Goal: Navigation & Orientation: Find specific page/section

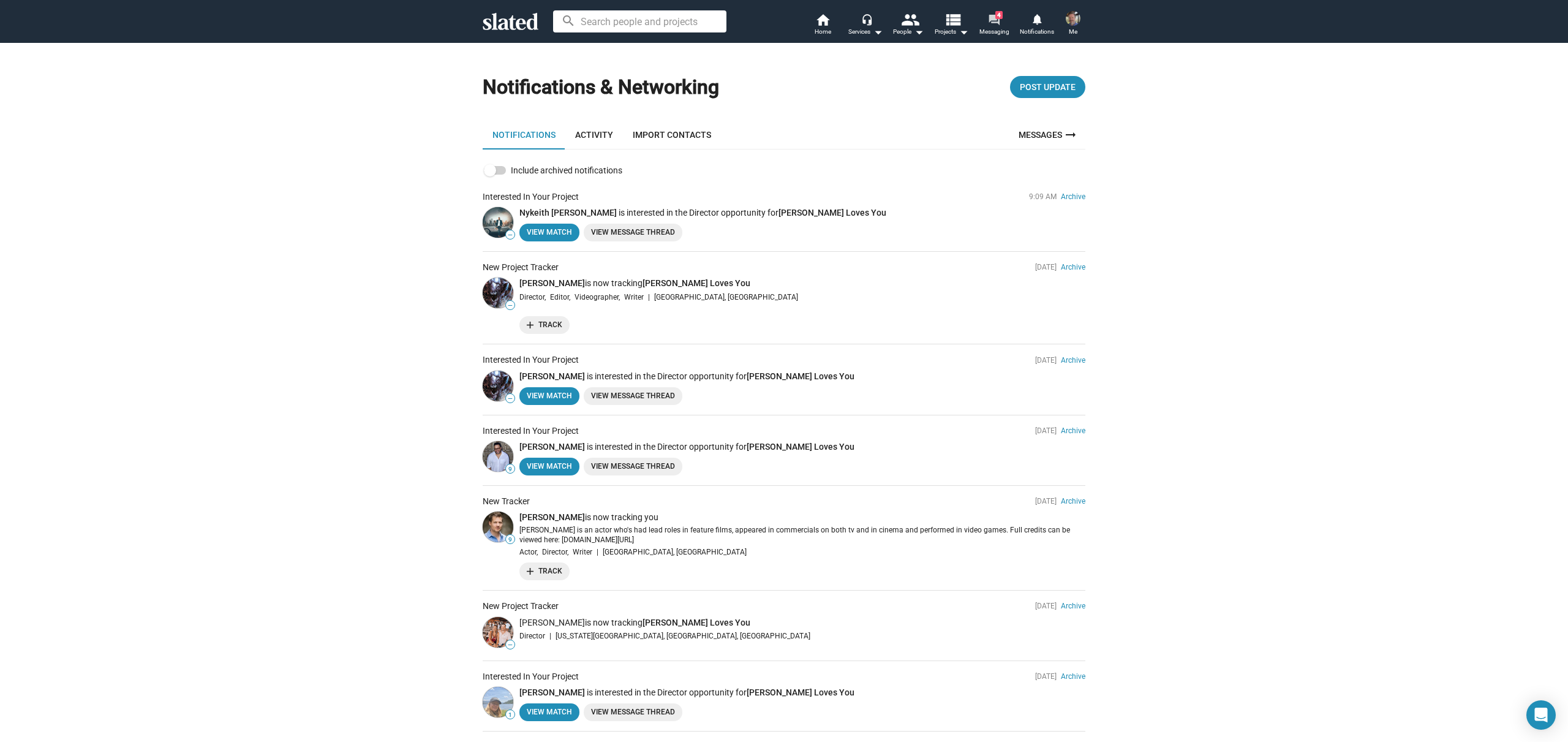
click at [996, 17] on span "4" at bounding box center [999, 15] width 7 height 8
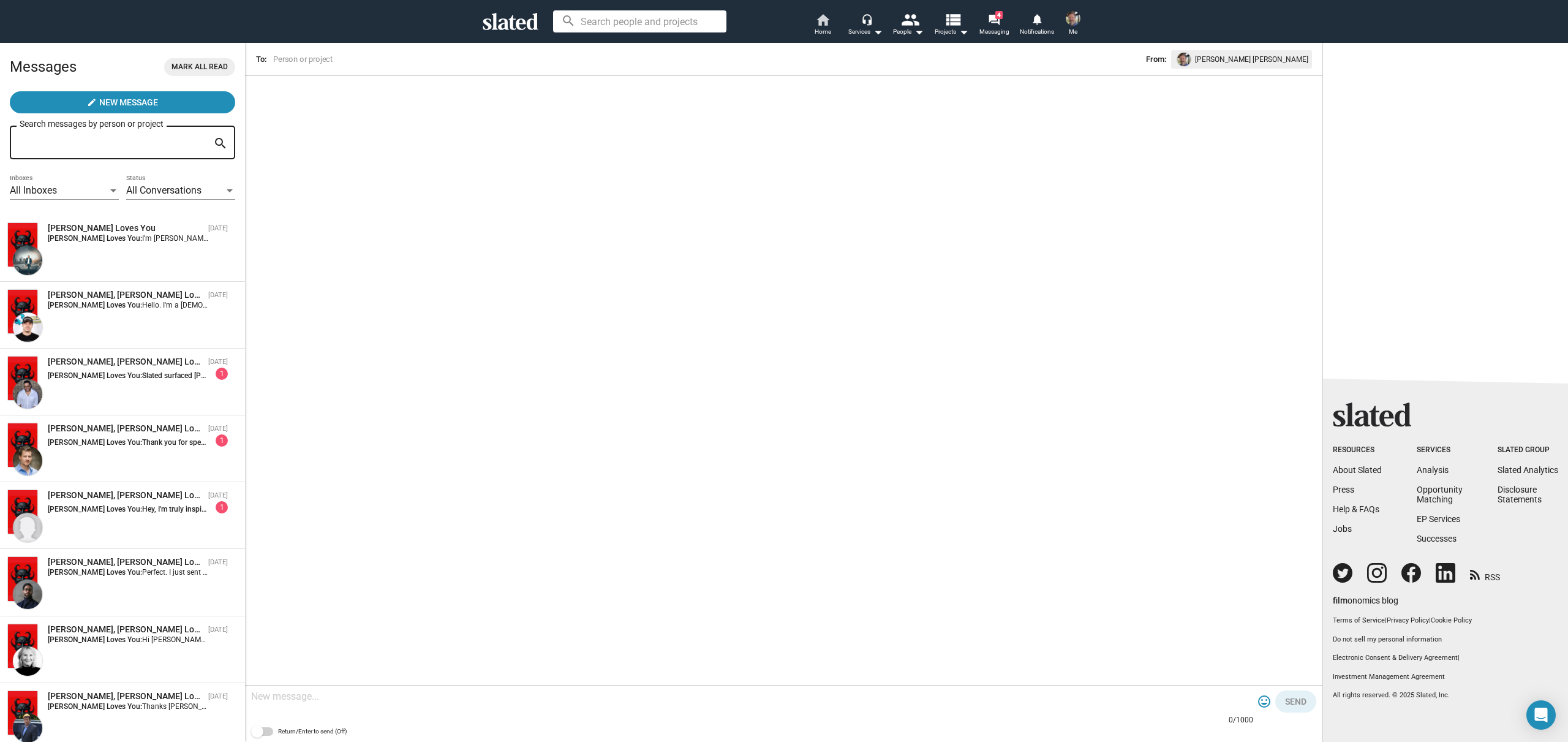
click at [820, 24] on mat-icon "home" at bounding box center [823, 20] width 15 height 15
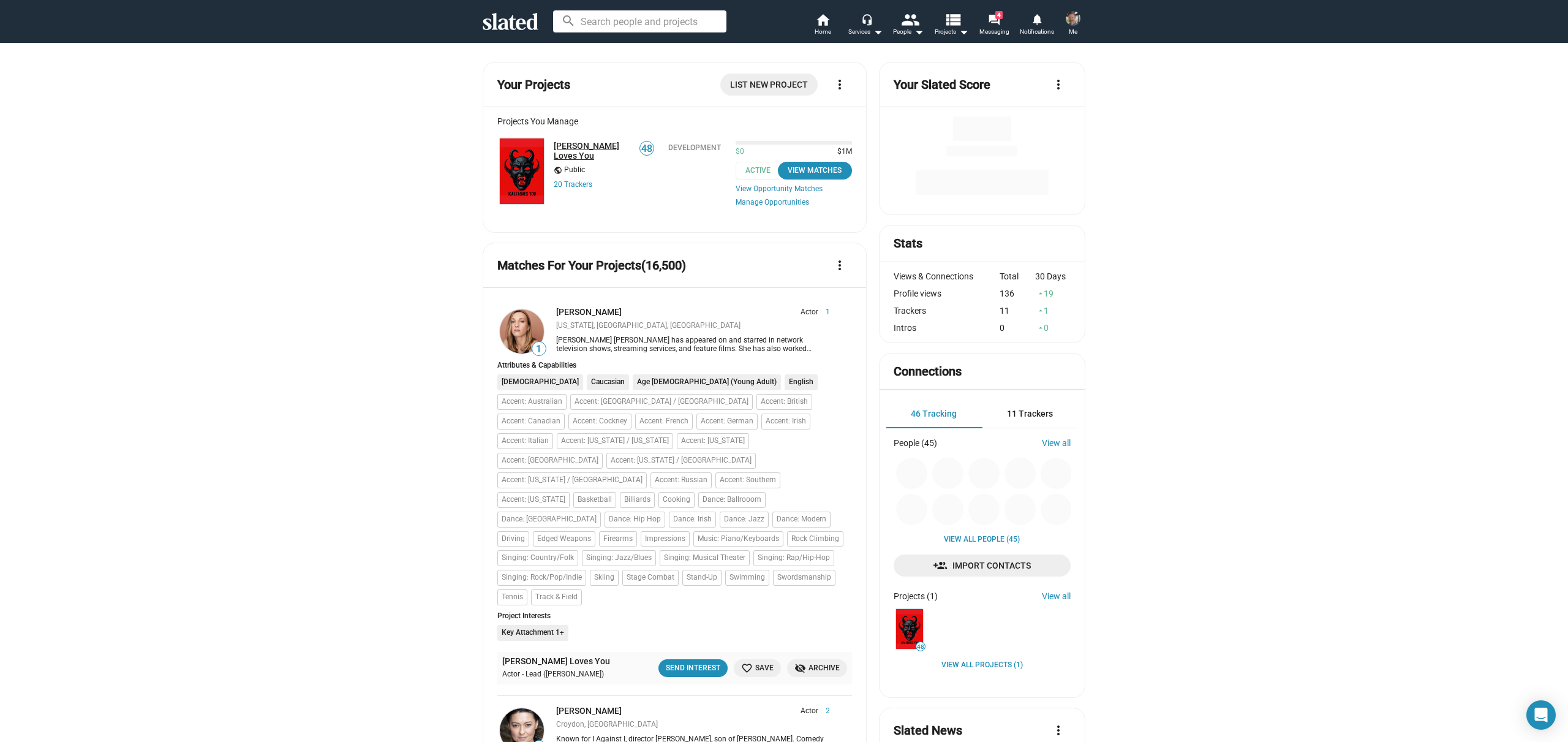
click at [574, 149] on link "[PERSON_NAME] Loves You" at bounding box center [593, 151] width 78 height 20
